Goal: Task Accomplishment & Management: Use online tool/utility

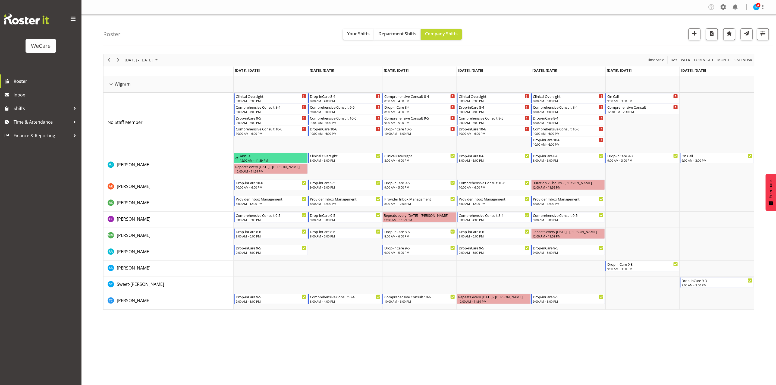
click at [207, 25] on div "Roster Your Shifts Department Shifts Company Shifts 1 Locations Clear Business …" at bounding box center [438, 30] width 670 height 31
click at [762, 30] on span "button" at bounding box center [763, 33] width 7 height 7
click at [731, 70] on span "1 Departments" at bounding box center [730, 67] width 35 height 7
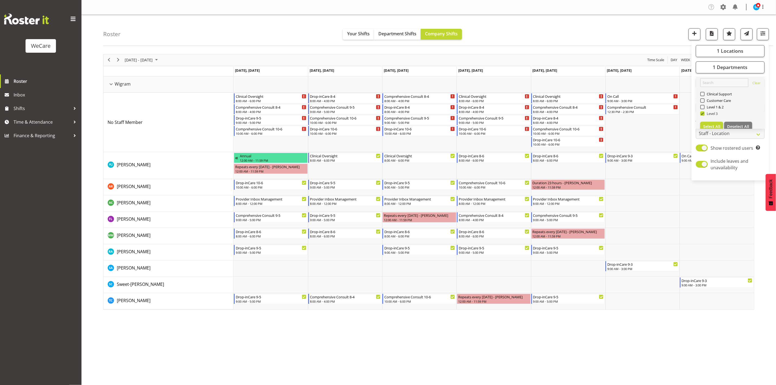
click at [705, 115] on span "Level 3" at bounding box center [711, 113] width 13 height 4
click at [704, 115] on input "Level 3" at bounding box center [702, 114] width 4 height 4
checkbox input "false"
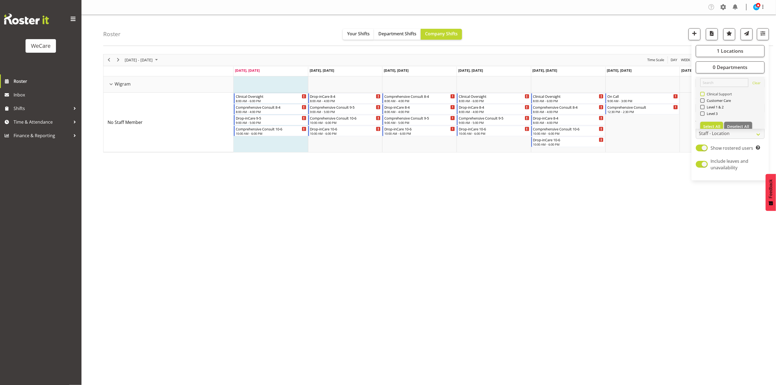
click at [702, 94] on span at bounding box center [702, 94] width 4 height 4
click at [702, 94] on input "Clinical Support" at bounding box center [702, 94] width 4 height 4
checkbox input "true"
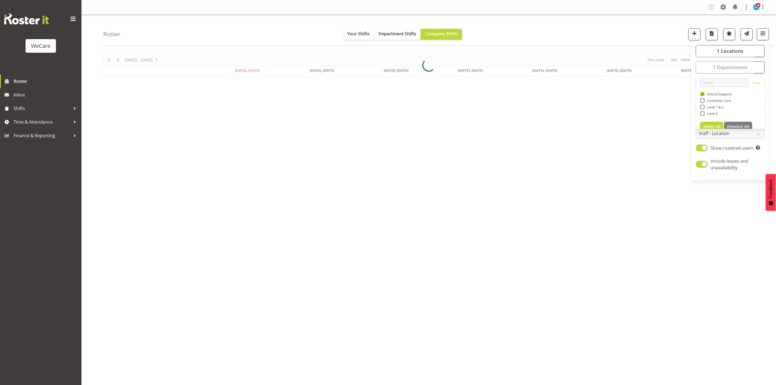
click at [642, 32] on div "Roster Your Shifts Department Shifts Company Shifts 1 Locations Clear Business …" at bounding box center [438, 30] width 670 height 31
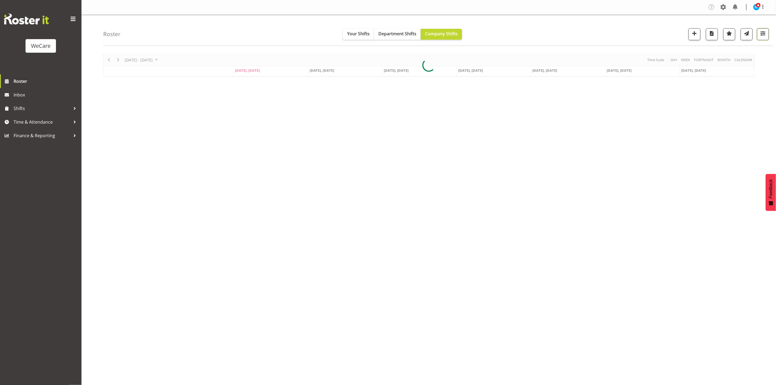
click at [768, 35] on button "button" at bounding box center [763, 34] width 12 height 12
click at [738, 68] on div at bounding box center [428, 65] width 651 height 23
click at [761, 39] on button "button" at bounding box center [763, 34] width 12 height 12
click at [742, 54] on div at bounding box center [428, 65] width 651 height 23
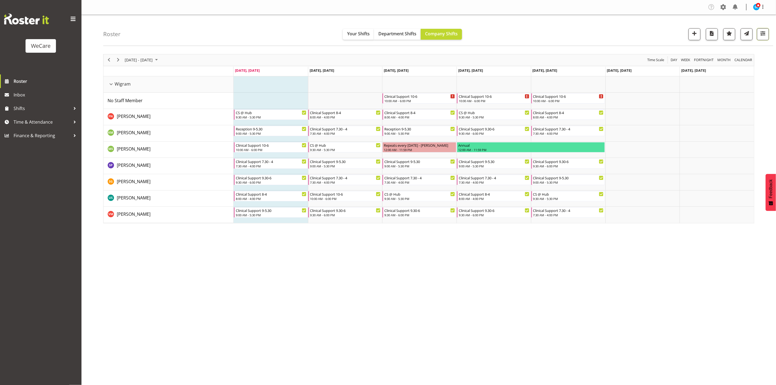
click at [767, 35] on button "button" at bounding box center [763, 34] width 12 height 12
click at [749, 51] on button "1 Locations" at bounding box center [730, 51] width 69 height 12
click at [657, 39] on div "Roster Your Shifts Department Shifts Company Shifts 1 Locations Clear Business …" at bounding box center [438, 30] width 670 height 31
click at [758, 37] on button "button" at bounding box center [763, 34] width 12 height 12
click at [711, 66] on button "1 Departments" at bounding box center [730, 67] width 69 height 12
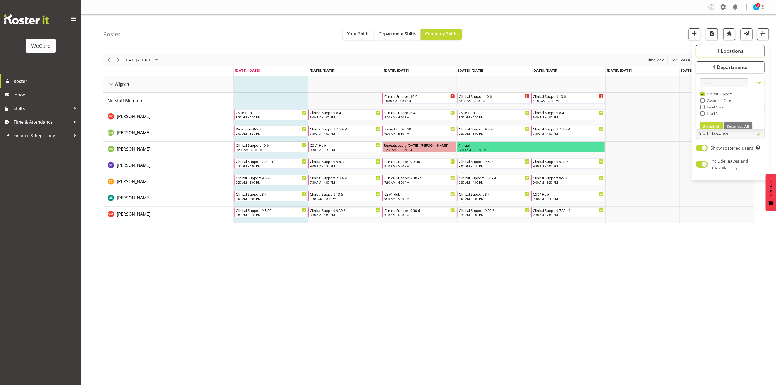
click at [712, 51] on button "1 Locations" at bounding box center [730, 51] width 69 height 12
click at [703, 102] on span at bounding box center [702, 104] width 4 height 4
click at [703, 102] on input "Riccarton" at bounding box center [702, 104] width 4 height 4
checkbox input "true"
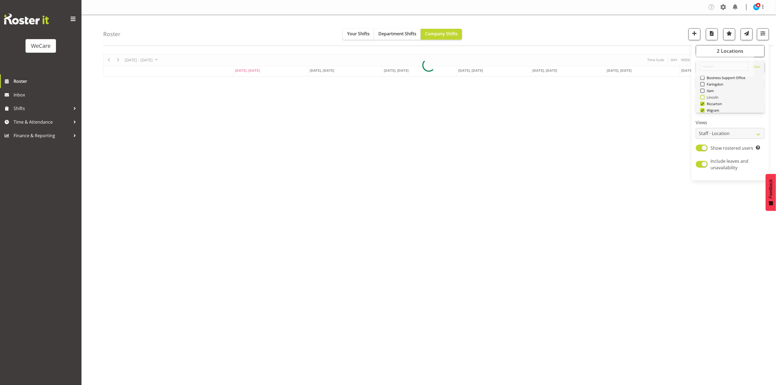
click at [703, 95] on span at bounding box center [702, 97] width 4 height 4
click at [703, 95] on input "Lincoln" at bounding box center [702, 97] width 4 height 4
checkbox input "true"
click at [703, 70] on div at bounding box center [428, 65] width 651 height 23
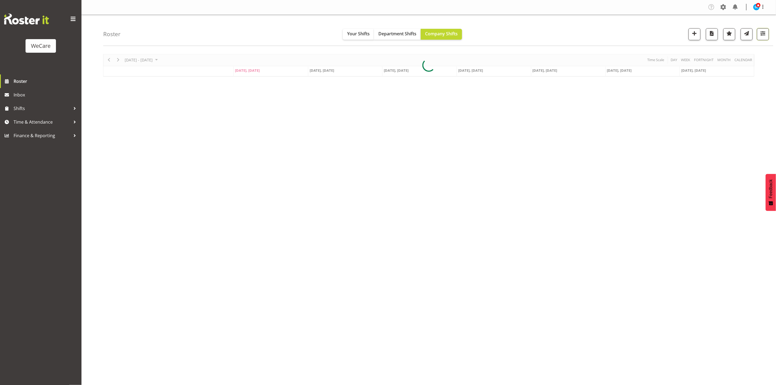
click at [762, 35] on span "button" at bounding box center [763, 33] width 7 height 7
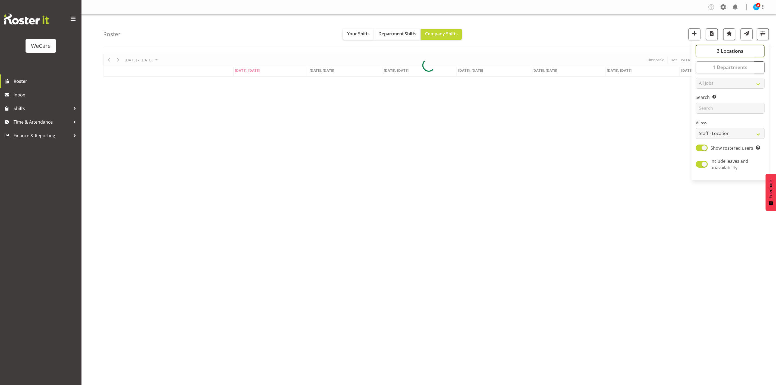
click at [720, 54] on span "3 Locations" at bounding box center [730, 51] width 27 height 7
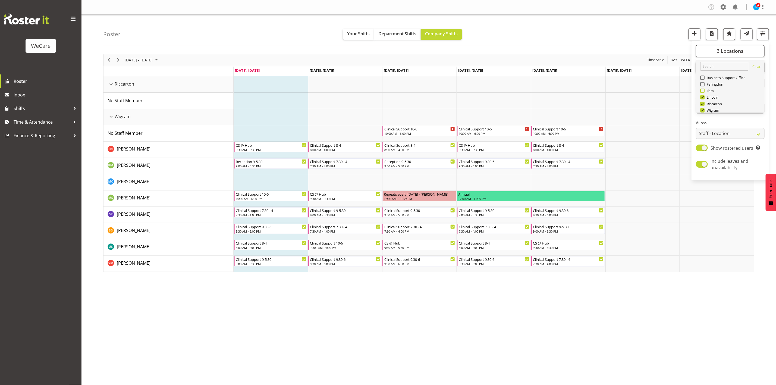
click at [703, 89] on span at bounding box center [702, 91] width 4 height 4
click at [703, 89] on input "Ilam" at bounding box center [702, 91] width 4 height 4
checkbox input "true"
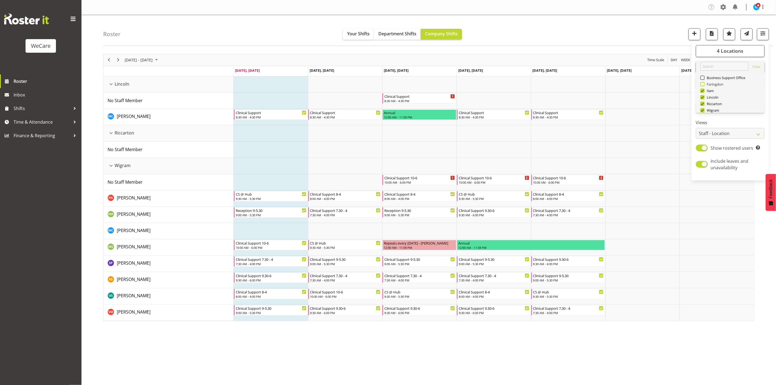
click at [703, 82] on span at bounding box center [702, 84] width 4 height 4
click at [703, 82] on input "Faringdon" at bounding box center [702, 84] width 4 height 4
checkbox input "true"
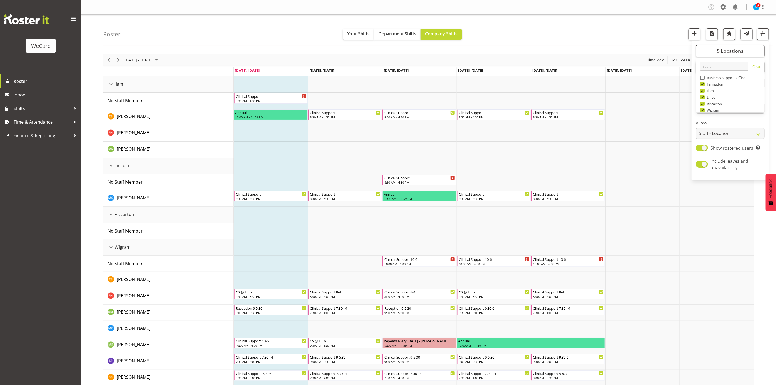
click at [638, 26] on div "Roster Your Shifts Department Shifts Company Shifts 5 Locations Clear Business …" at bounding box center [438, 30] width 670 height 31
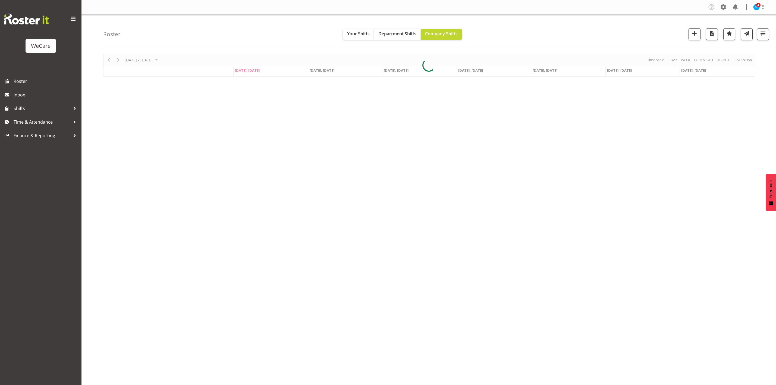
select select "location"
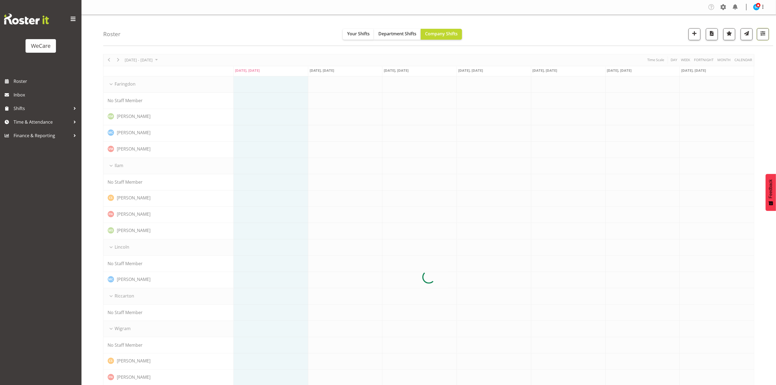
click at [764, 35] on span "button" at bounding box center [763, 33] width 7 height 7
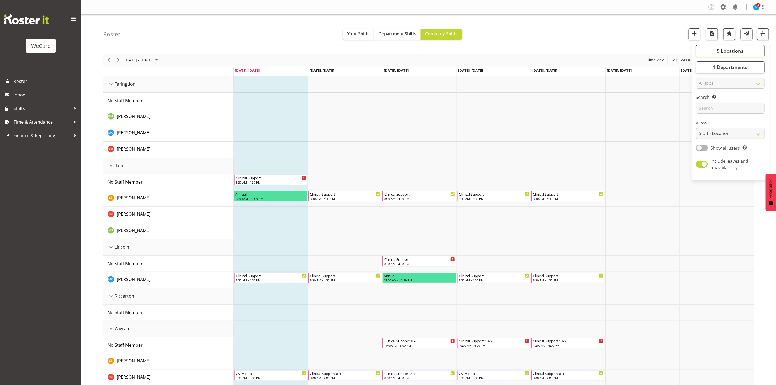
click at [740, 51] on span "5 Locations" at bounding box center [730, 51] width 27 height 7
click at [663, 43] on div "Roster Your Shifts Department Shifts Company Shifts 5 Locations Clear Business …" at bounding box center [438, 30] width 670 height 31
click at [768, 38] on button "button" at bounding box center [763, 34] width 12 height 12
click at [748, 67] on button "1 Departments" at bounding box center [730, 67] width 69 height 12
click at [606, 41] on div "Roster Your Shifts Department Shifts Company Shifts 5 Locations Clear Business …" at bounding box center [438, 30] width 670 height 31
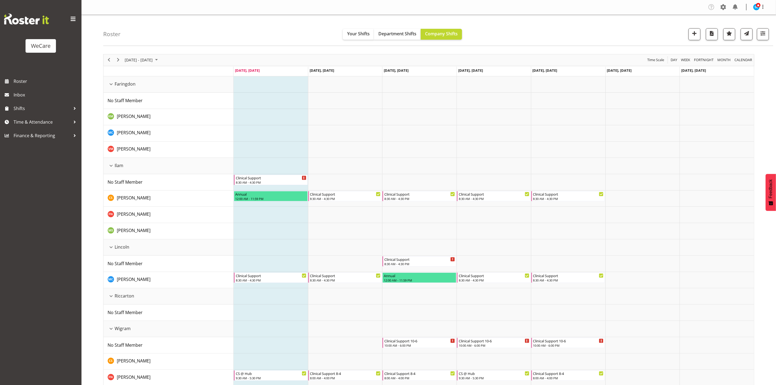
click at [770, 34] on div "Roster Your Shifts Department Shifts Company Shifts 5 Locations Clear Business …" at bounding box center [438, 30] width 670 height 31
click at [766, 36] on span "button" at bounding box center [763, 33] width 7 height 7
click at [151, 58] on span "[DATE] - [DATE]" at bounding box center [138, 60] width 29 height 7
click at [180, 74] on span "next month" at bounding box center [182, 74] width 10 height 10
click at [176, 102] on span "13" at bounding box center [174, 102] width 8 height 8
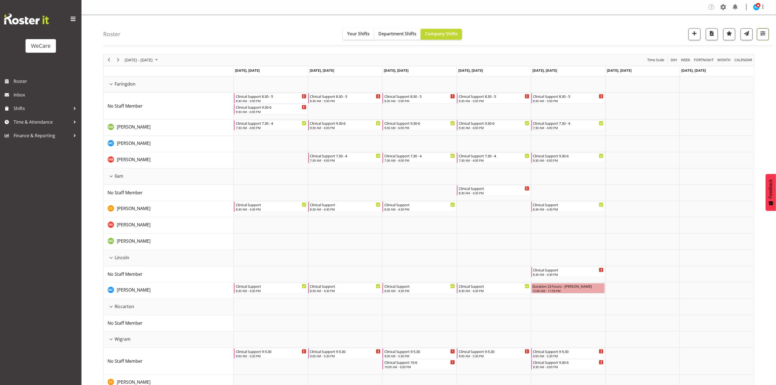
click at [764, 37] on span "button" at bounding box center [763, 33] width 7 height 7
click at [711, 149] on span "Show all users" at bounding box center [725, 148] width 29 height 6
click at [700, 149] on input "Show all users Show only rostered employees" at bounding box center [698, 148] width 4 height 4
checkbox input "true"
click at [612, 24] on div "Roster Your Shifts Department Shifts Company Shifts 5 Locations Clear Business …" at bounding box center [438, 30] width 670 height 31
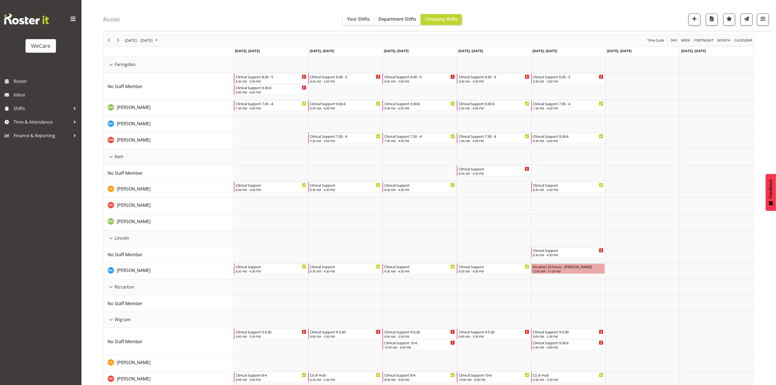
scroll to position [17, 0]
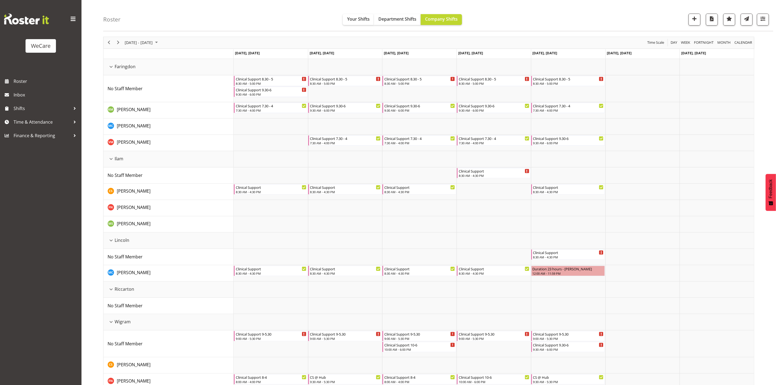
click at [251, 9] on div "Roster Your Shifts Department Shifts Company Shifts 5 Locations Clear Business …" at bounding box center [438, 15] width 670 height 31
click at [138, 20] on div "Roster Your Shifts Department Shifts Company Shifts 5 Locations Clear Business …" at bounding box center [438, 15] width 670 height 31
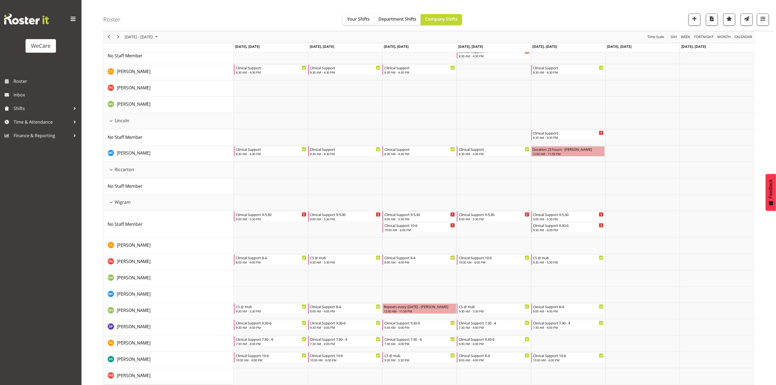
scroll to position [141, 0]
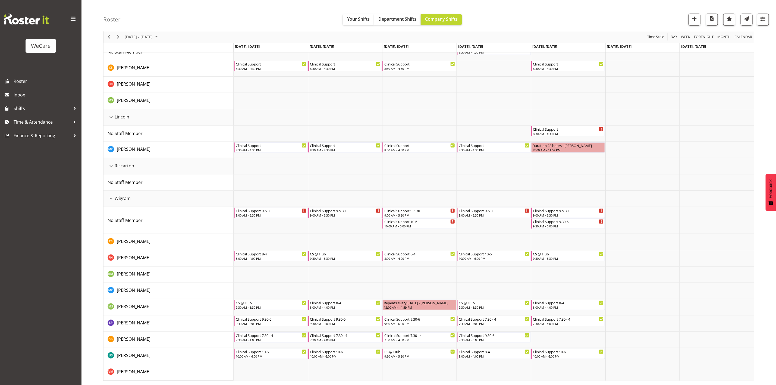
click at [758, 275] on div "September 08 - 14, 2025 Today Day Week Fortnight Month calendar Month Agenda Ti…" at bounding box center [439, 147] width 673 height 476
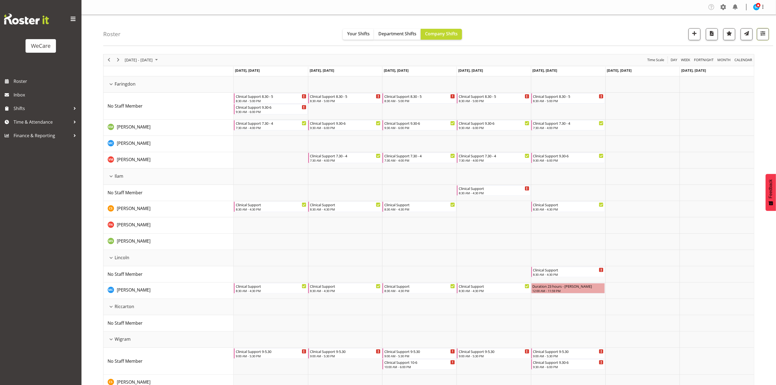
click at [766, 33] on span "button" at bounding box center [763, 33] width 7 height 7
click at [743, 68] on span "1 Departments" at bounding box center [730, 67] width 35 height 7
click at [725, 54] on span "5 Locations" at bounding box center [730, 51] width 27 height 7
click at [733, 104] on span "Deselect All" at bounding box center [738, 103] width 22 height 5
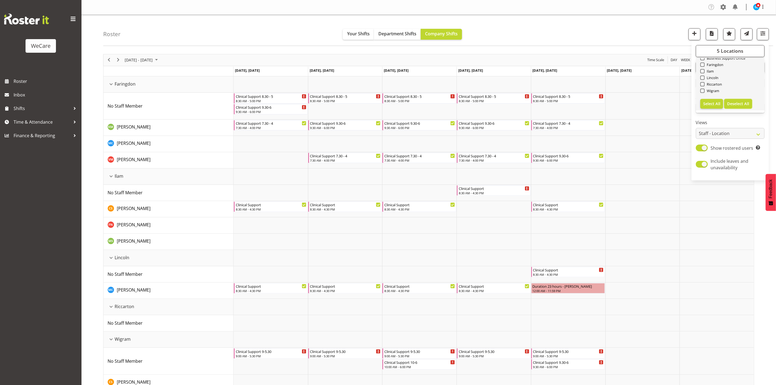
checkbox input "false"
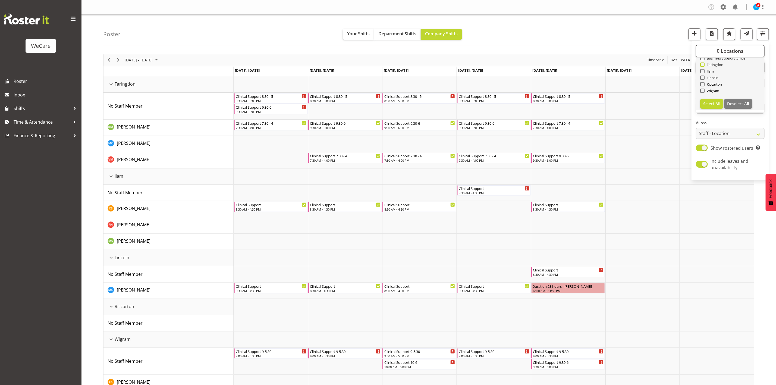
click at [700, 64] on link "Clear Business Support Office [GEOGRAPHIC_DATA] Ilam [GEOGRAPHIC_DATA] [GEOGRAP…" at bounding box center [730, 76] width 69 height 70
click at [701, 64] on span at bounding box center [702, 64] width 4 height 4
click at [701, 64] on input "Faringdon" at bounding box center [702, 65] width 4 height 4
checkbox input "true"
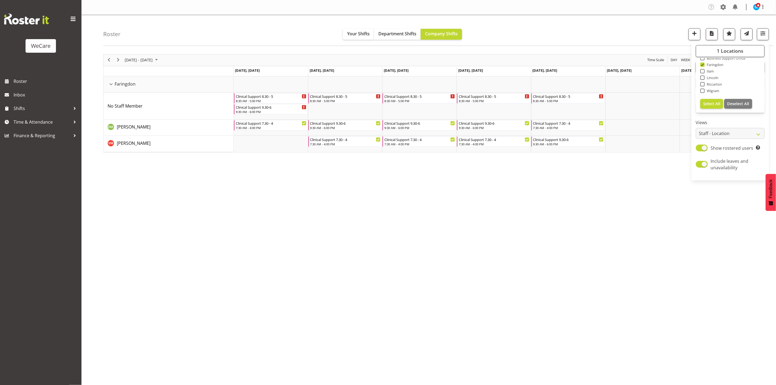
click at [564, 26] on div "Roster Your Shifts Department Shifts Company Shifts 1 Locations Clear Business …" at bounding box center [438, 30] width 670 height 31
click at [143, 56] on div "September 08 - 14, 2025" at bounding box center [142, 59] width 38 height 11
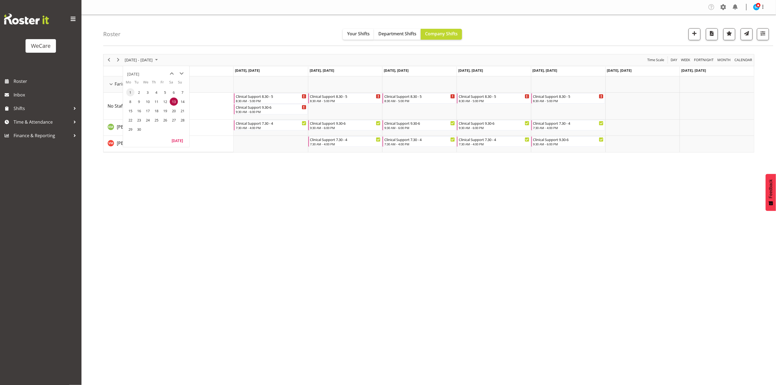
click at [128, 96] on span "1" at bounding box center [130, 92] width 8 height 8
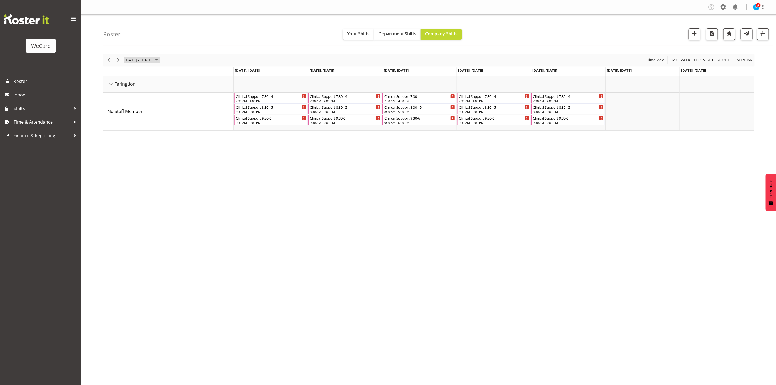
click at [145, 62] on span "September 01 - 07, 2025" at bounding box center [138, 60] width 29 height 7
click at [134, 100] on span "8" at bounding box center [130, 102] width 8 height 8
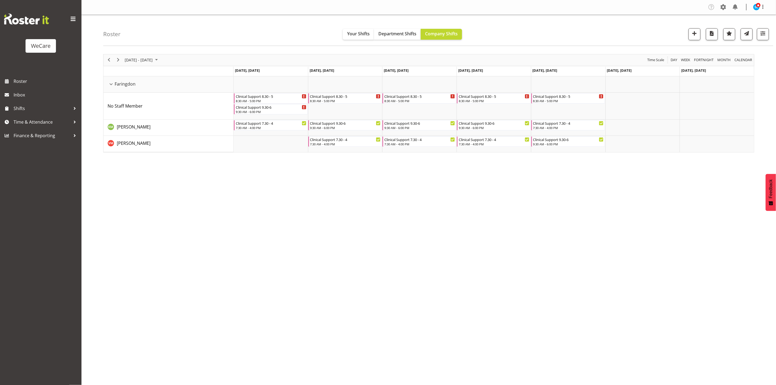
drag, startPoint x: 105, startPoint y: 267, endPoint x: 108, endPoint y: 258, distance: 9.2
click at [105, 267] on div "September 08 - 14, 2025 Today Day Week Fortnight Month calendar Month Agenda Ti…" at bounding box center [439, 158] width 673 height 217
click at [330, 223] on div "September 08 - 14, 2025 Today Day Week Fortnight Month calendar Month Agenda Ti…" at bounding box center [439, 158] width 673 height 217
